Goal: Navigation & Orientation: Find specific page/section

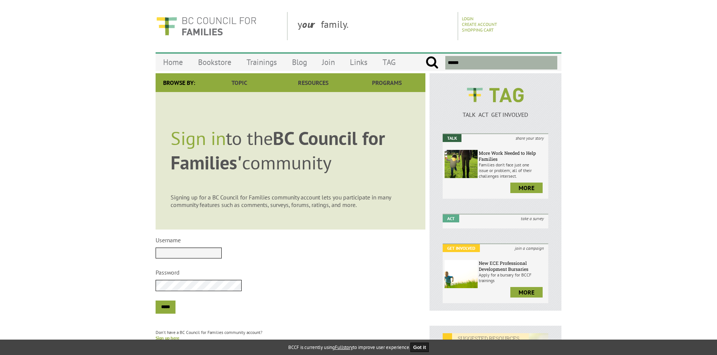
click at [200, 255] on input "Username" at bounding box center [189, 253] width 66 height 11
type input "**********"
click at [156, 301] on input "*****" at bounding box center [166, 307] width 20 height 13
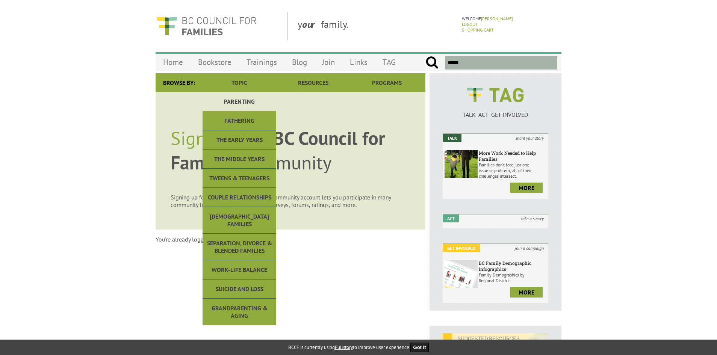
click at [252, 100] on link "Parenting" at bounding box center [240, 101] width 74 height 19
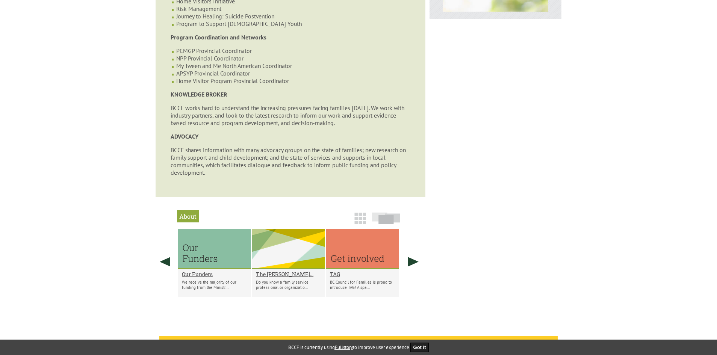
scroll to position [506, 0]
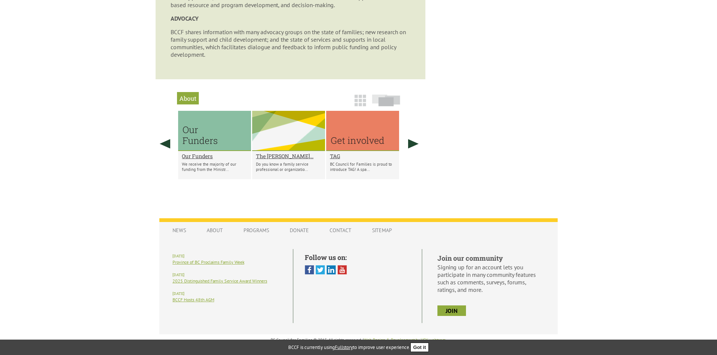
click at [419, 346] on button "Got it" at bounding box center [419, 347] width 19 height 9
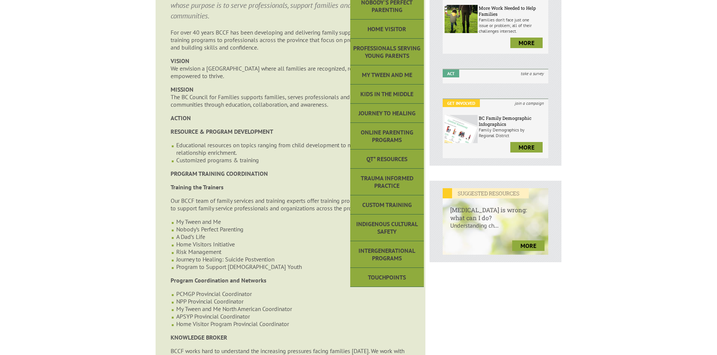
scroll to position [150, 0]
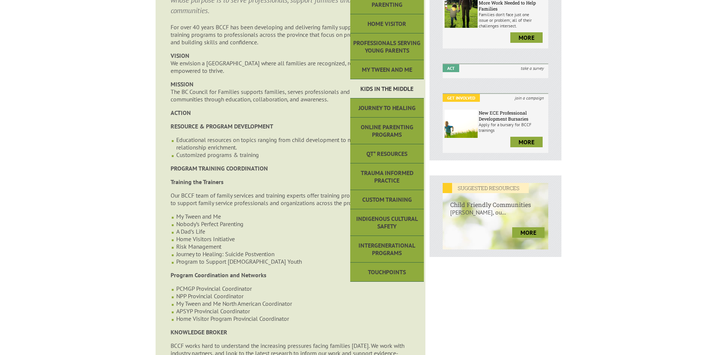
click at [391, 95] on link "Kids in the Middle" at bounding box center [387, 88] width 74 height 19
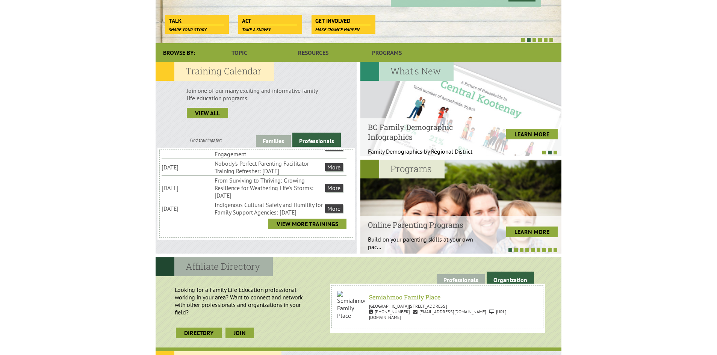
scroll to position [44, 0]
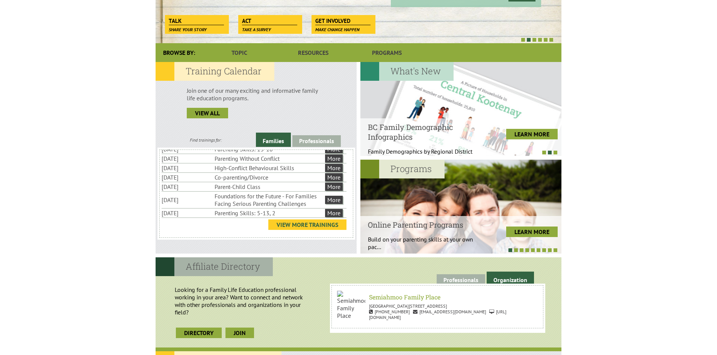
click at [321, 224] on link "View More Trainings" at bounding box center [307, 224] width 78 height 11
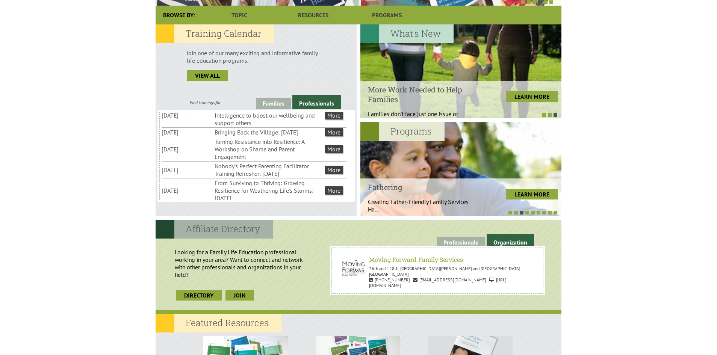
scroll to position [109, 0]
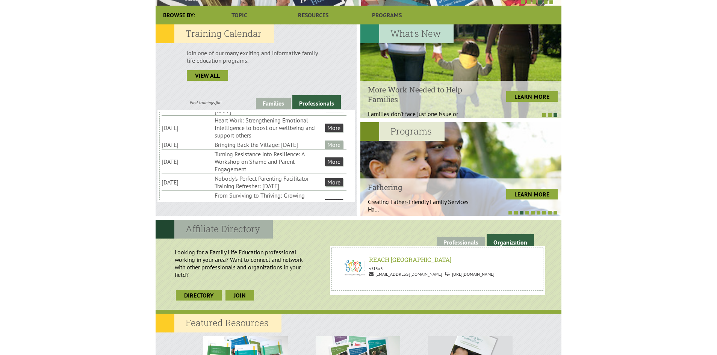
click at [331, 149] on link "More" at bounding box center [334, 145] width 18 height 8
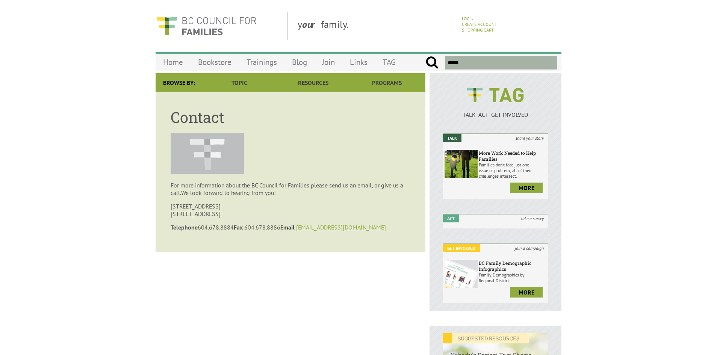
click at [488, 31] on link "Shopping Cart" at bounding box center [478, 30] width 32 height 6
